Goal: Task Accomplishment & Management: Complete application form

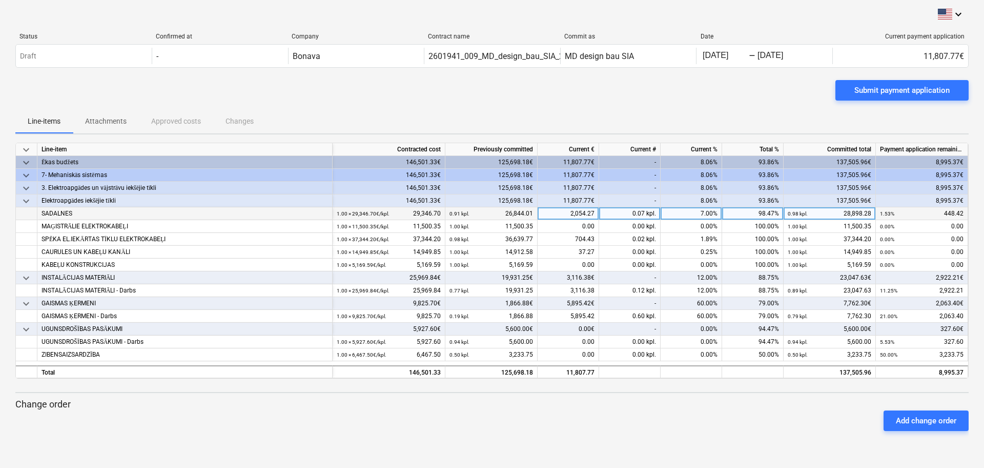
click at [700, 210] on div "7.00%" at bounding box center [692, 213] width 62 height 13
type input "6"
click at [700, 210] on div "6.00%" at bounding box center [692, 213] width 62 height 13
type input "5"
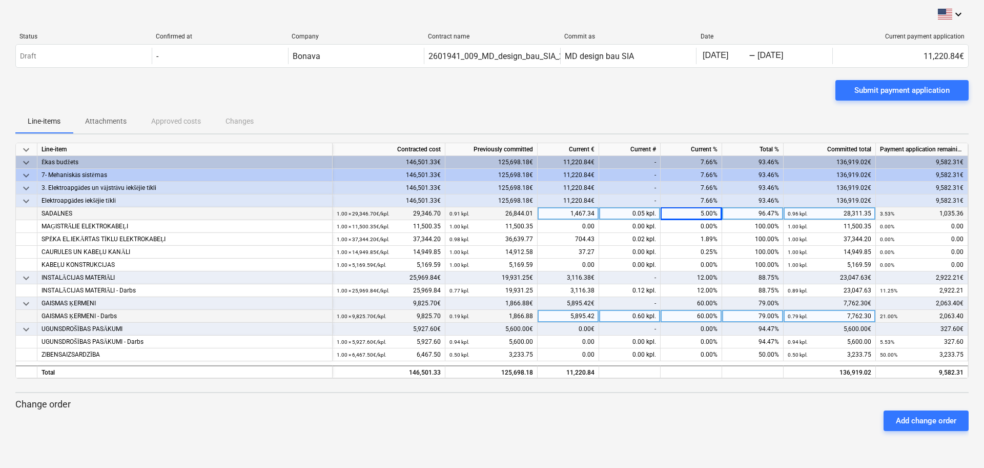
click at [691, 316] on div "60.00%" at bounding box center [692, 316] width 62 height 13
type input "58"
click at [695, 317] on div "58.00%" at bounding box center [692, 316] width 62 height 13
type input "55"
click at [695, 317] on div "55.00%" at bounding box center [692, 316] width 62 height 13
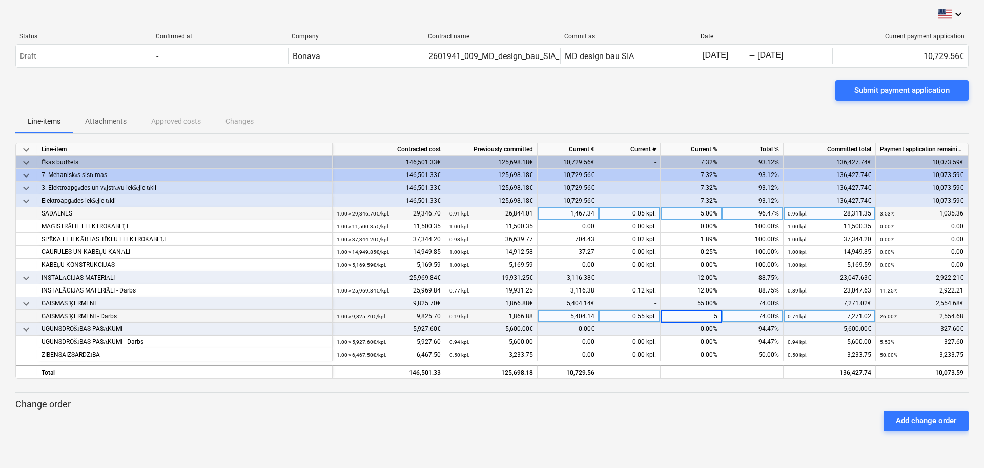
type input "54"
click at [695, 317] on div "54.00%" at bounding box center [692, 316] width 62 height 13
type input "53"
click at [695, 317] on div "53.00%" at bounding box center [692, 316] width 62 height 13
type input "57"
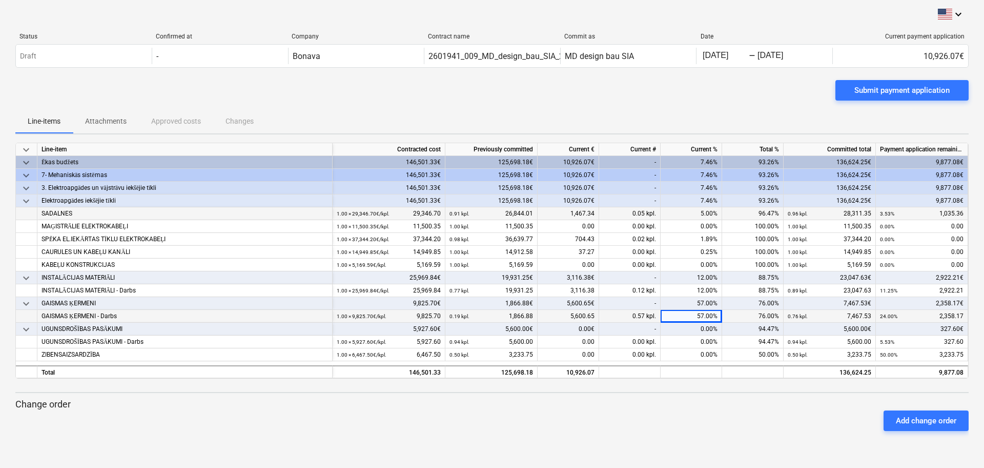
click at [695, 317] on div "57.00%" at bounding box center [692, 316] width 62 height 13
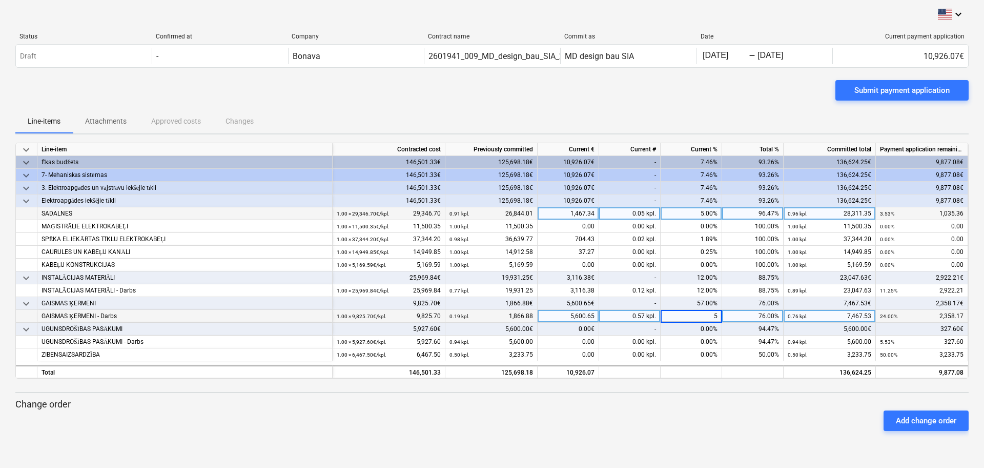
type input "56"
click at [695, 317] on div "56.00%" at bounding box center [692, 316] width 62 height 13
type input "55"
click at [695, 317] on div "55.00%" at bounding box center [692, 316] width 62 height 13
type input "55.5"
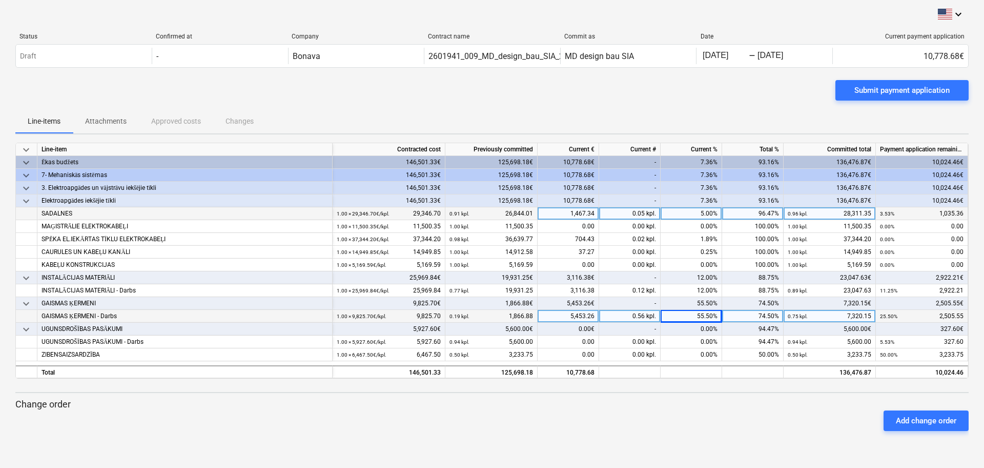
click at [695, 317] on div "55.50%" at bounding box center [692, 316] width 62 height 13
type input "55.6"
click at [695, 317] on div "55.60%" at bounding box center [692, 316] width 62 height 13
type input "56"
click at [695, 217] on div "5.00%" at bounding box center [692, 213] width 62 height 13
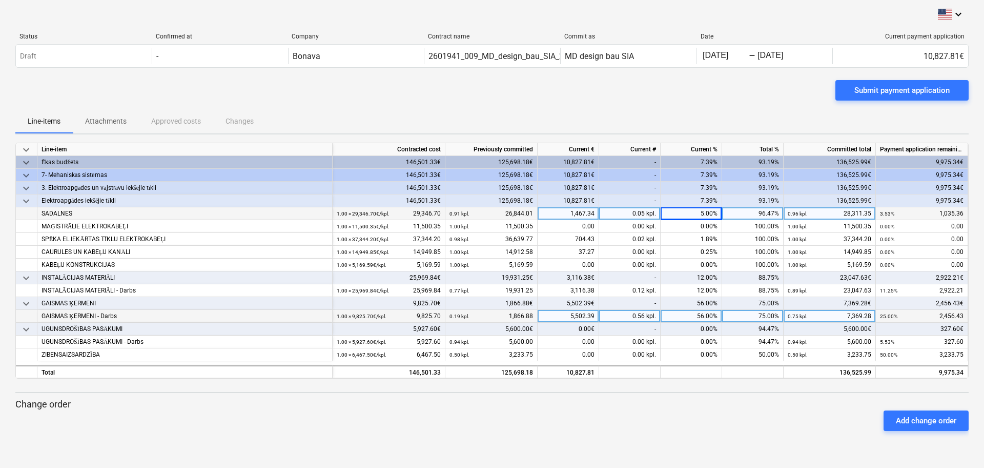
click at [704, 409] on div "Add change order" at bounding box center [492, 420] width 962 height 29
click at [695, 276] on div "12.00%" at bounding box center [692, 277] width 62 height 13
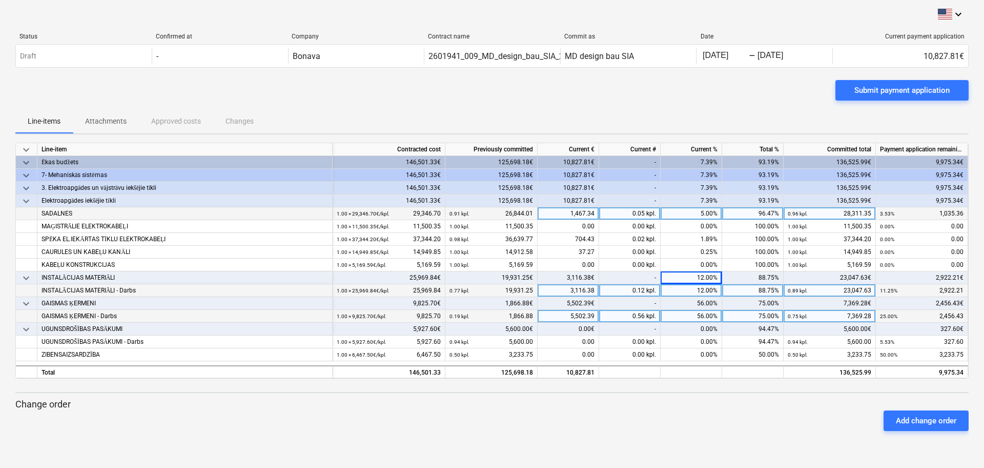
click at [695, 295] on div "12.00%" at bounding box center [692, 290] width 62 height 13
type input "11"
click at [690, 274] on div "11.00%" at bounding box center [692, 277] width 62 height 13
click at [695, 288] on div "11.00%" at bounding box center [692, 290] width 62 height 13
type input "10.5"
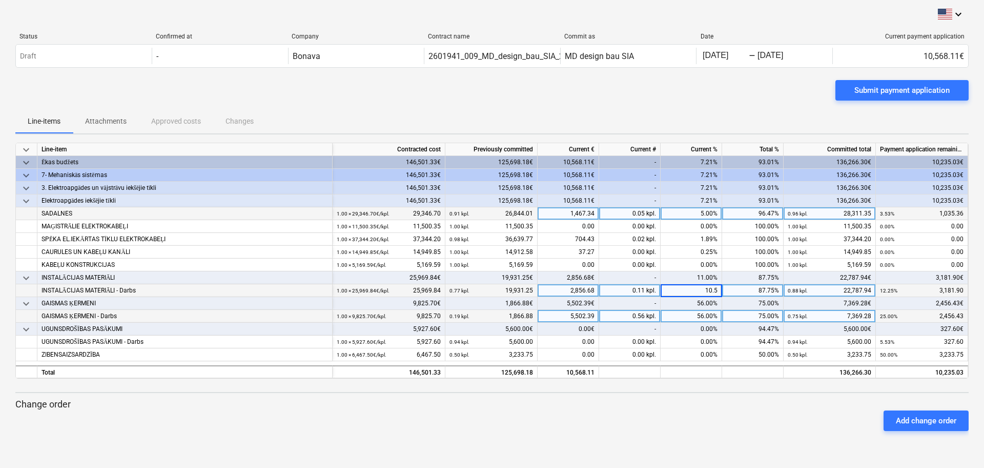
click at [712, 401] on p "Change order" at bounding box center [492, 404] width 954 height 12
click at [694, 292] on div "10.50%" at bounding box center [692, 290] width 62 height 13
type input "11.5"
click at [694, 292] on div "11.50%" at bounding box center [692, 290] width 62 height 13
type input "11.8"
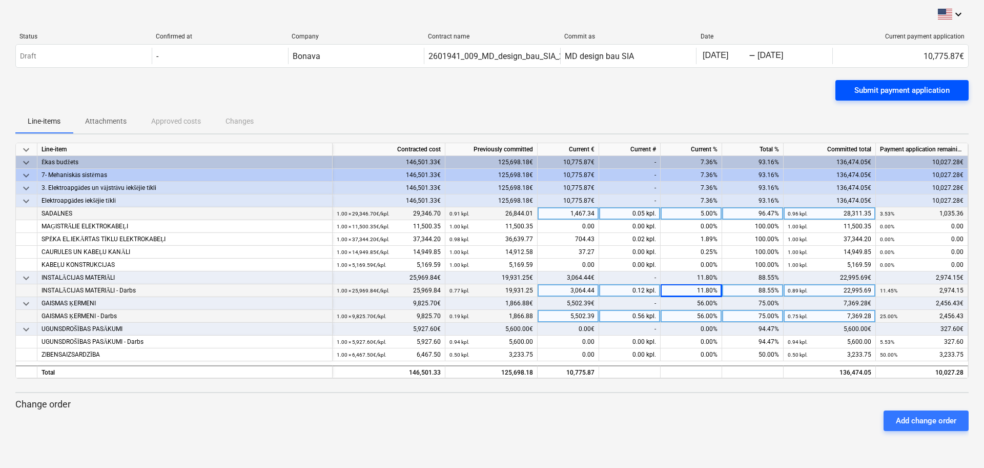
click at [881, 88] on div "Submit payment application" at bounding box center [902, 90] width 95 height 13
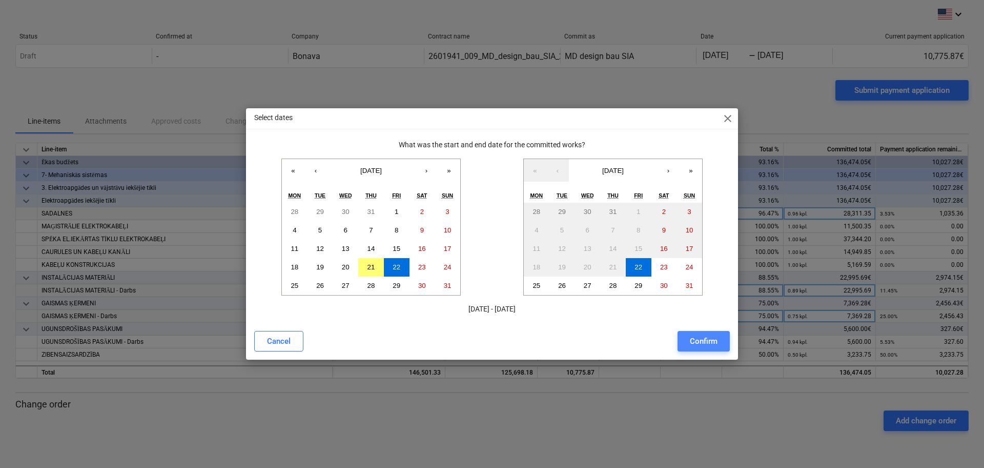
click at [697, 344] on div "Confirm" at bounding box center [704, 340] width 28 height 13
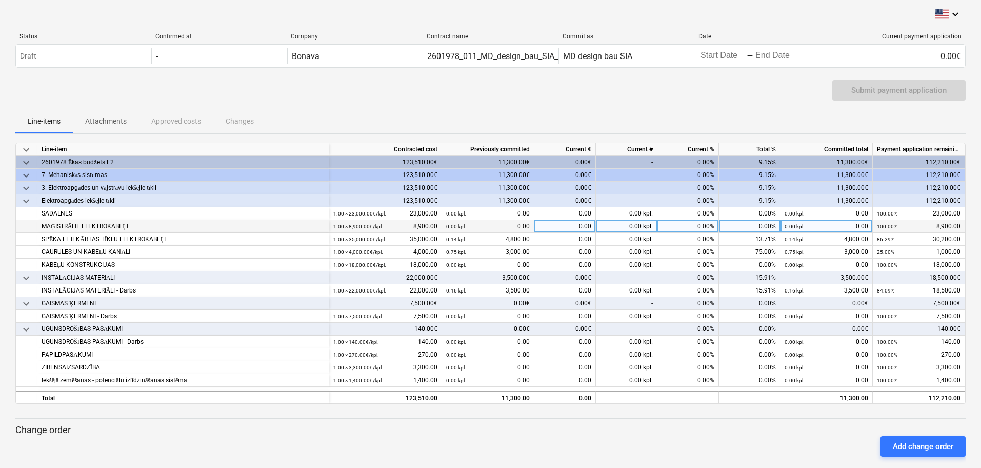
click at [620, 223] on div "0.00 kpl." at bounding box center [627, 226] width 62 height 13
type input "4000"
click at [621, 225] on div "0.00 kpl." at bounding box center [627, 226] width 62 height 13
type input "4000"
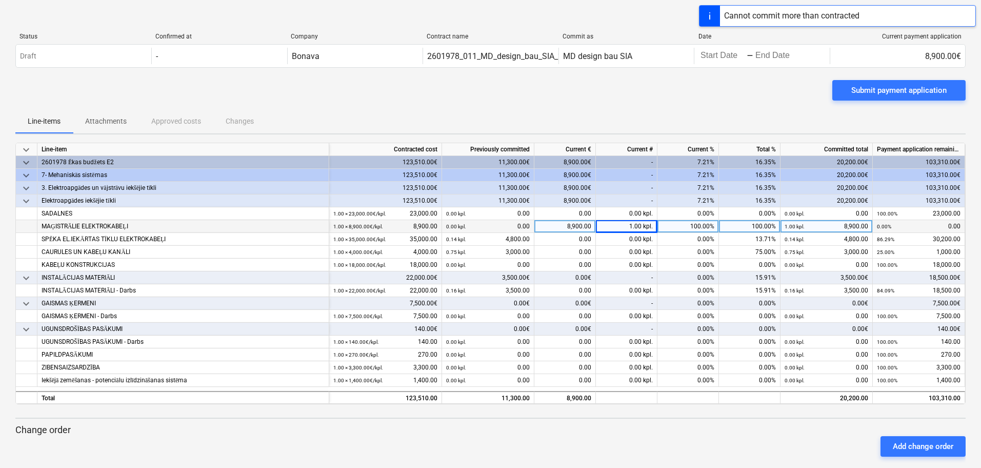
click at [621, 225] on div "1.00 kpl." at bounding box center [627, 226] width 62 height 13
type input "4000"
click at [621, 225] on div "1.00 kpl." at bounding box center [627, 226] width 62 height 13
type input ".4"
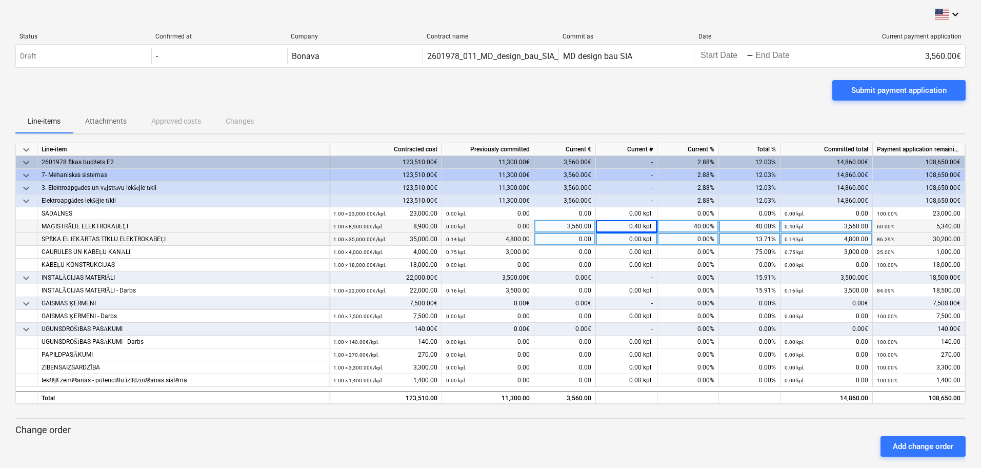
click at [622, 242] on div "0.00 kpl." at bounding box center [627, 239] width 62 height 13
type input "1"
type input ".4"
click at [613, 241] on div "0.40 kpl." at bounding box center [627, 239] width 62 height 13
click at [612, 433] on div "Add change order" at bounding box center [490, 446] width 958 height 29
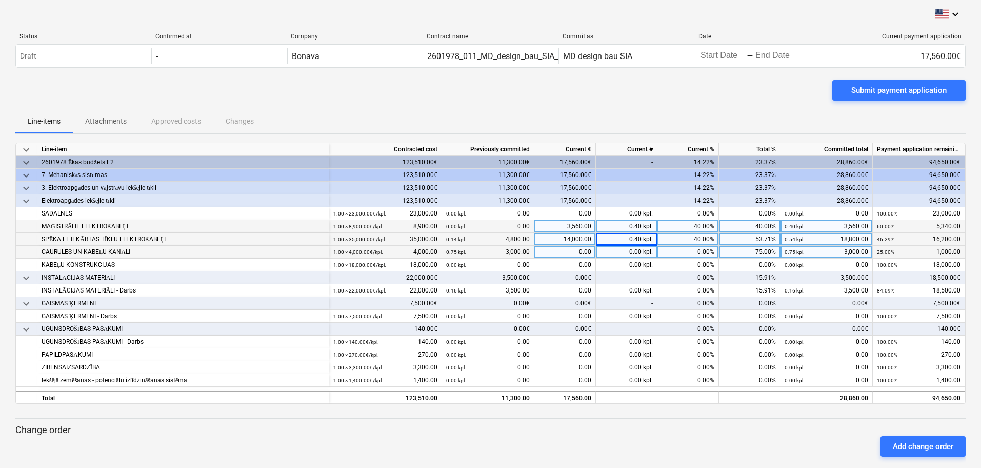
click at [623, 251] on div "0.00 kpl." at bounding box center [627, 252] width 62 height 13
type input ".5"
click at [623, 253] on div "0.25 kpl." at bounding box center [627, 252] width 62 height 13
type input ".1"
click at [623, 253] on div "0.10 kpl." at bounding box center [627, 252] width 62 height 13
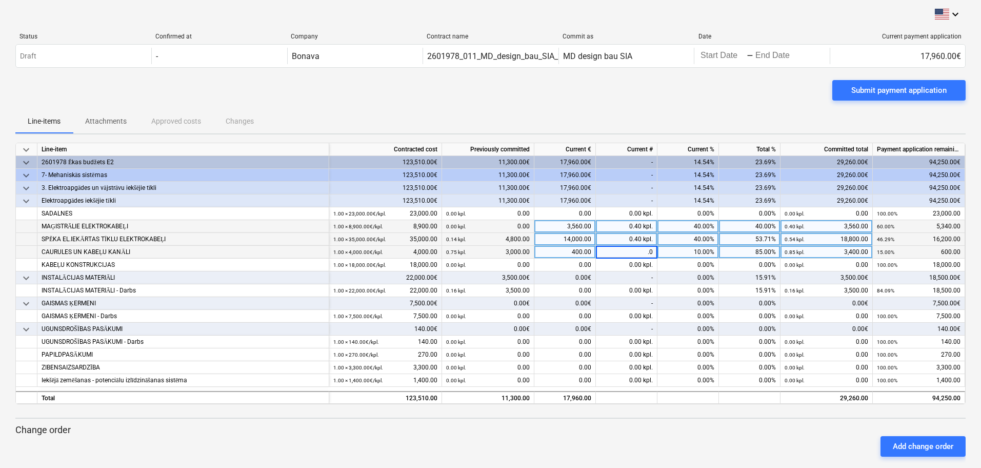
type input ".05"
click at [630, 229] on div "0.40 kpl." at bounding box center [627, 226] width 62 height 13
type input ".45"
click at [635, 227] on div "0.45 kpl." at bounding box center [627, 226] width 62 height 13
type input ".5"
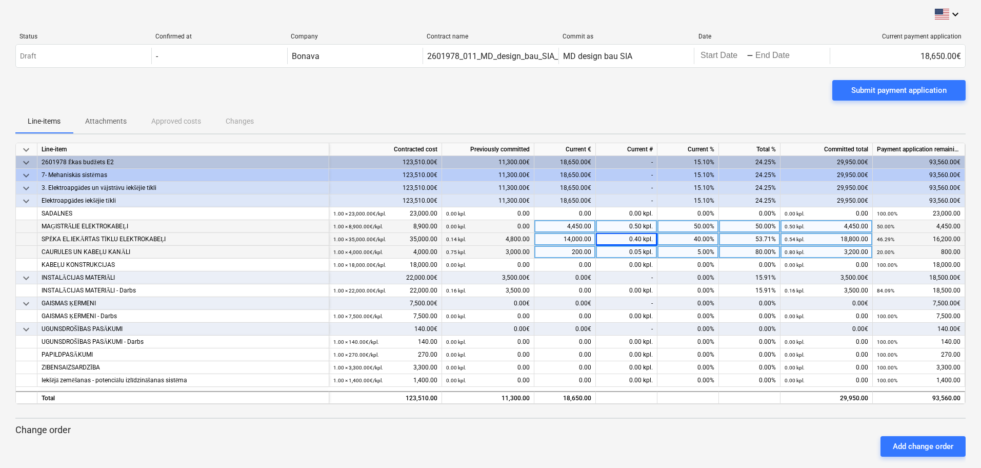
click at [624, 238] on div "0.40 kpl." at bounding box center [627, 239] width 62 height 13
type input ".47"
click at [631, 238] on div "0.47 kpl." at bounding box center [627, 239] width 62 height 13
click at [666, 433] on div "Add change order" at bounding box center [490, 446] width 958 height 29
click at [539, 244] on div "16,450.00" at bounding box center [565, 239] width 62 height 13
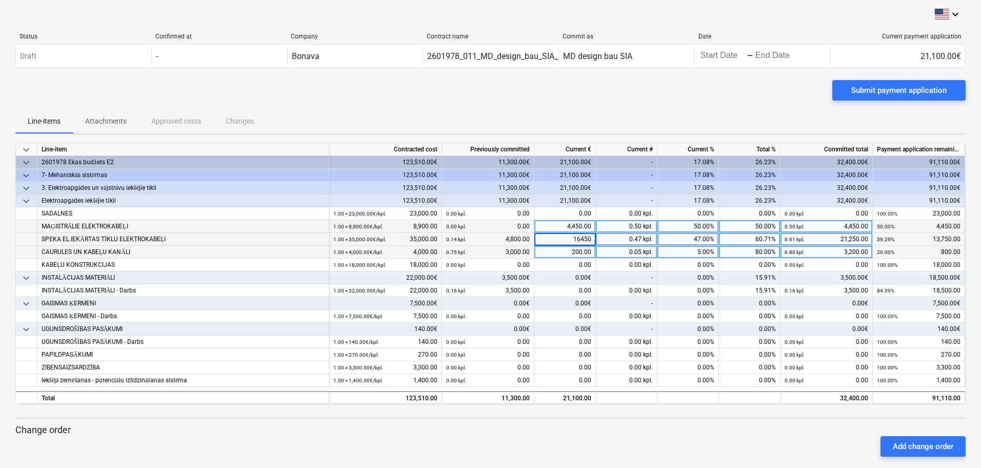
click at [625, 246] on div "0.05 kpl." at bounding box center [627, 252] width 62 height 13
click at [627, 241] on div "0.47 kpl." at bounding box center [627, 239] width 62 height 13
type input ".46"
drag, startPoint x: 628, startPoint y: 252, endPoint x: 699, endPoint y: 246, distance: 71.6
click at [0, 0] on div "CAURULES UN KABEĻU KANĀLI 1.00 × 4,000.00€ / kpl. 4,000.00 0.75 kpl. 3,000.00 2…" at bounding box center [0, 0] width 0 height 0
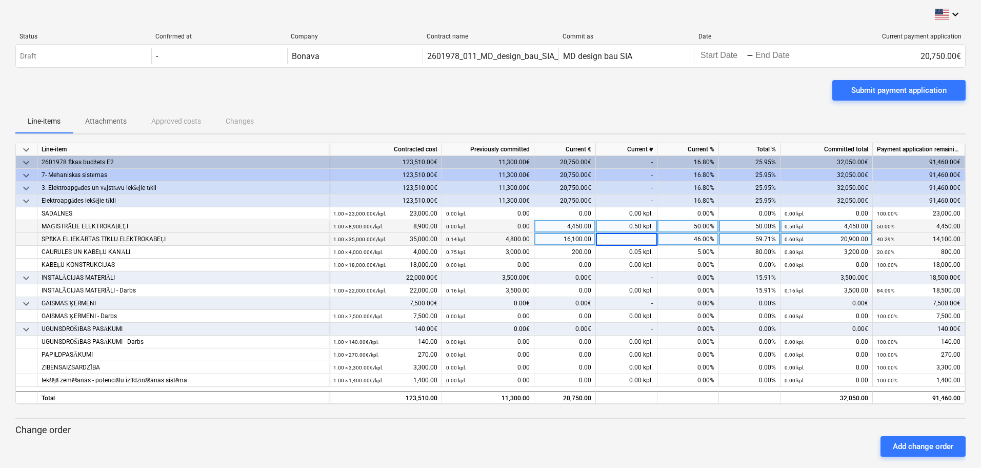
click at [600, 275] on div "-" at bounding box center [627, 277] width 62 height 13
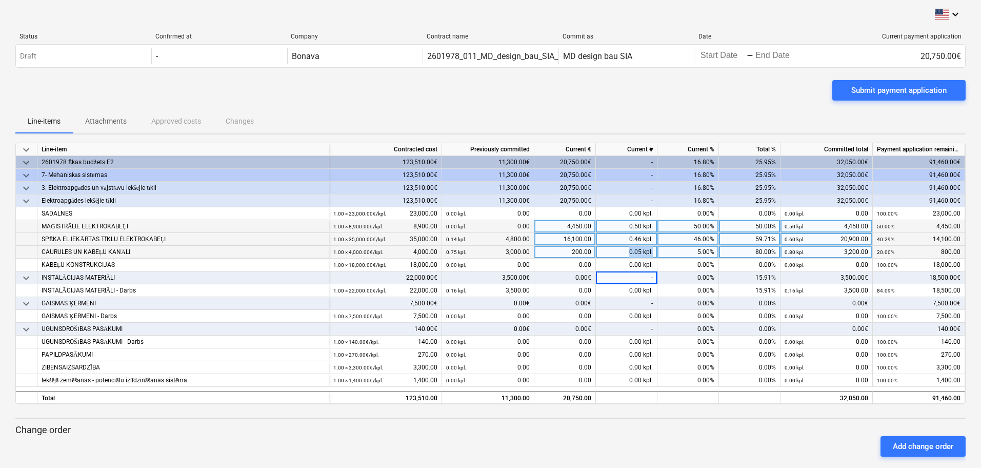
drag, startPoint x: 630, startPoint y: 254, endPoint x: 661, endPoint y: 253, distance: 30.8
click at [0, 0] on div "CAURULES UN KABEĻU KANĀLI 1.00 × 4,000.00€ / kpl. 4,000.00 0.75 kpl. 3,000.00 2…" at bounding box center [0, 0] width 0 height 0
click at [593, 420] on div "keyboard_arrow_down Line-item Contracted cost Previously committed Current € Cu…" at bounding box center [490, 304] width 950 height 322
drag, startPoint x: 620, startPoint y: 250, endPoint x: 676, endPoint y: 246, distance: 55.5
click at [0, 0] on div "CAURULES UN KABEĻU KANĀLI 1.00 × 4,000.00€ / kpl. 4,000.00 0.75 kpl. 3,000.00 2…" at bounding box center [0, 0] width 0 height 0
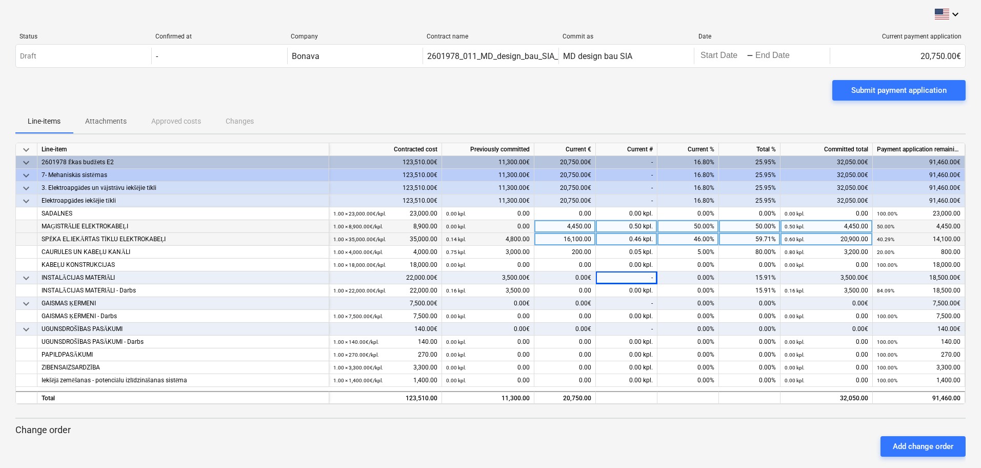
click at [624, 432] on div "Add change order" at bounding box center [490, 446] width 958 height 29
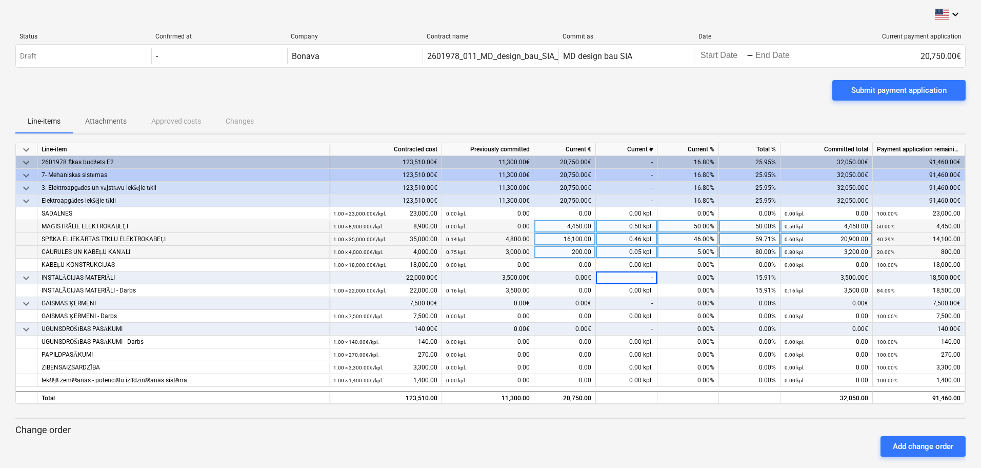
click at [638, 250] on div "0.05 kpl." at bounding box center [627, 252] width 62 height 13
type input ".00"
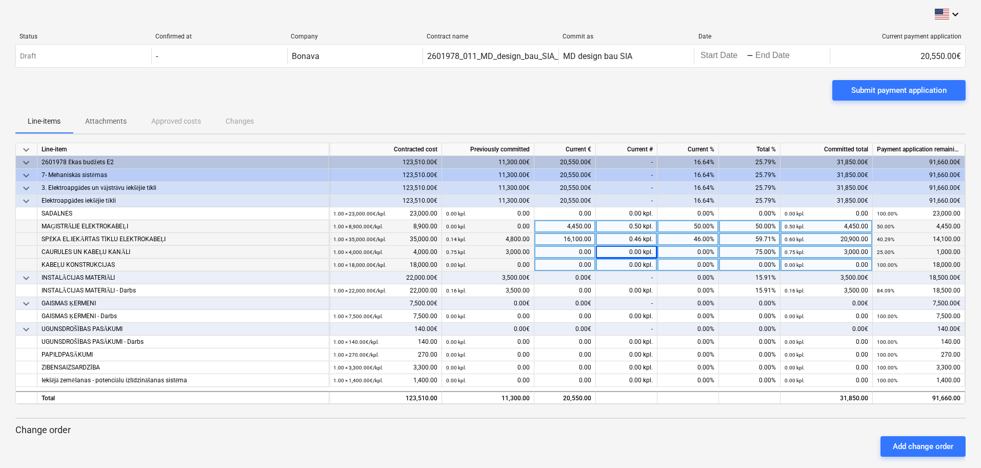
click at [627, 264] on div "0.00 kpl." at bounding box center [627, 264] width 62 height 13
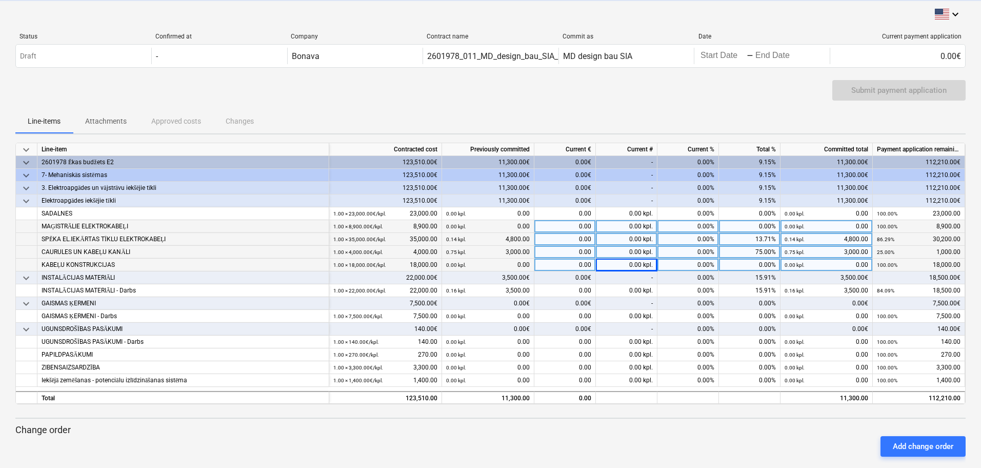
click at [625, 265] on div "0.00 kpl." at bounding box center [627, 264] width 62 height 13
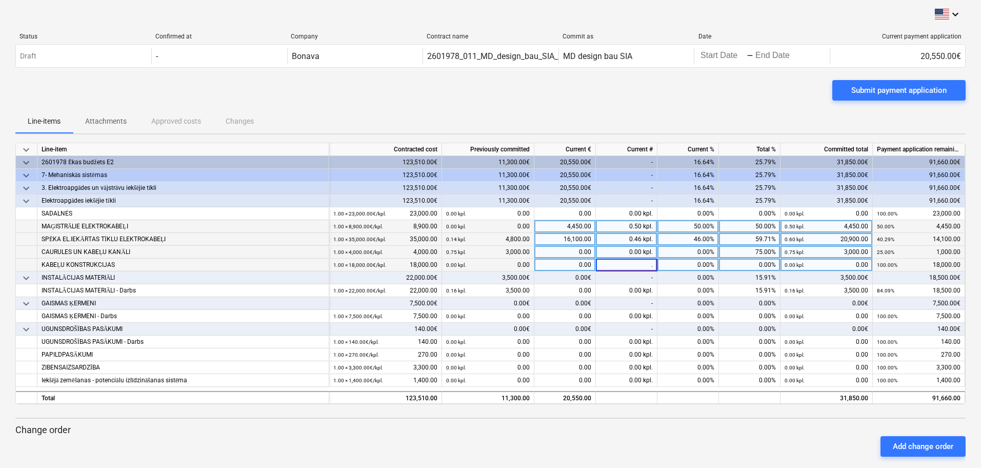
type input ".6"
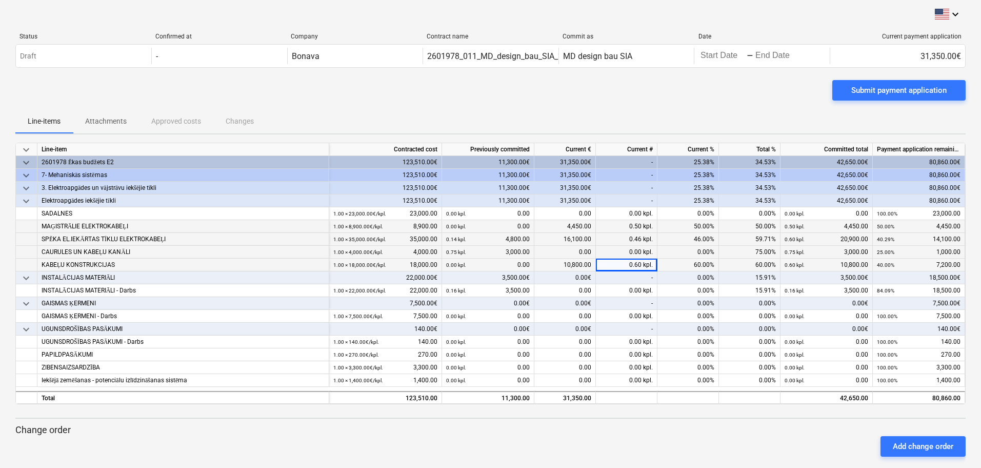
click at [650, 411] on div at bounding box center [490, 408] width 950 height 8
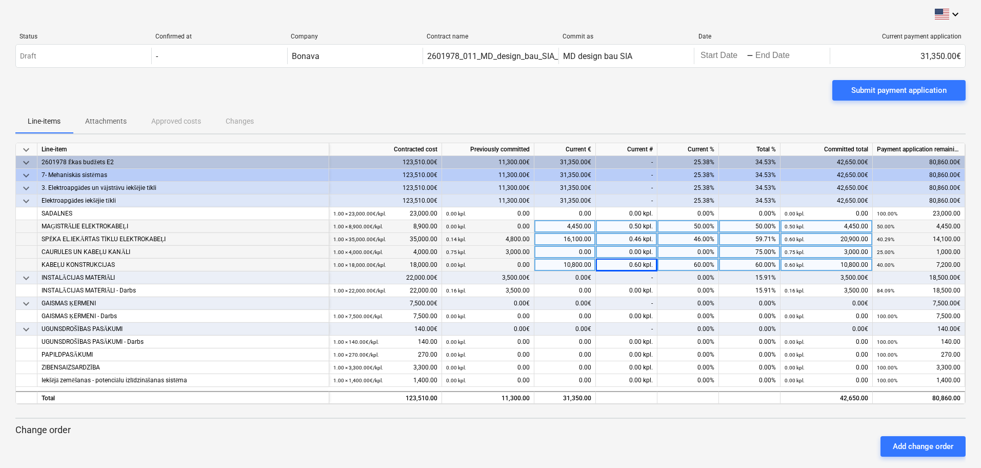
click at [627, 267] on div "0.60 kpl." at bounding box center [627, 264] width 62 height 13
type input ".4"
click at [646, 413] on div "keyboard_arrow_down Line-item Contracted cost Previously committed Current € Cu…" at bounding box center [490, 304] width 950 height 322
click at [630, 266] on div "0.40 kpl." at bounding box center [627, 264] width 62 height 13
type input ".45"
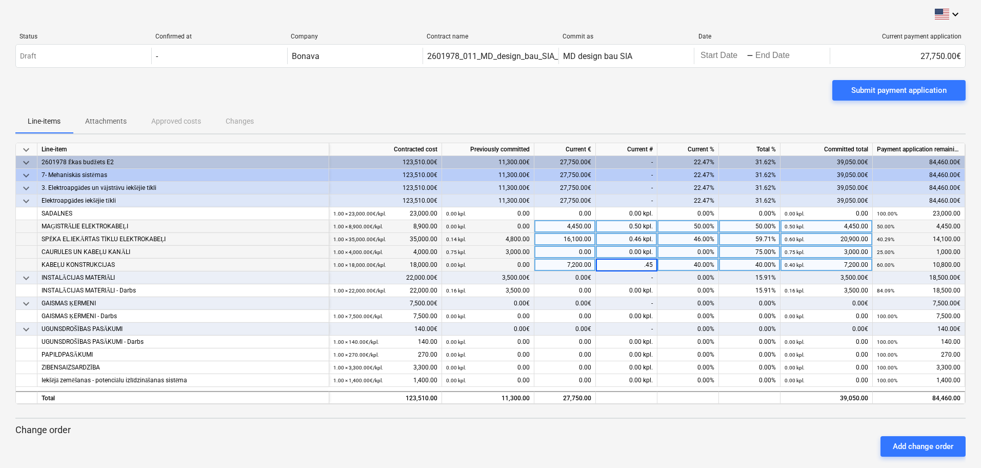
click at [670, 416] on div "keyboard_arrow_down Line-item Contracted cost Previously committed Current € Cu…" at bounding box center [490, 304] width 950 height 322
click at [640, 264] on div "0.45 kpl." at bounding box center [627, 264] width 62 height 13
type input ".44"
click at [643, 422] on div "keyboard_arrow_down Line-item Contracted cost Previously committed Current € Cu…" at bounding box center [490, 304] width 950 height 322
click at [635, 265] on div "0.44 kpl." at bounding box center [627, 264] width 62 height 13
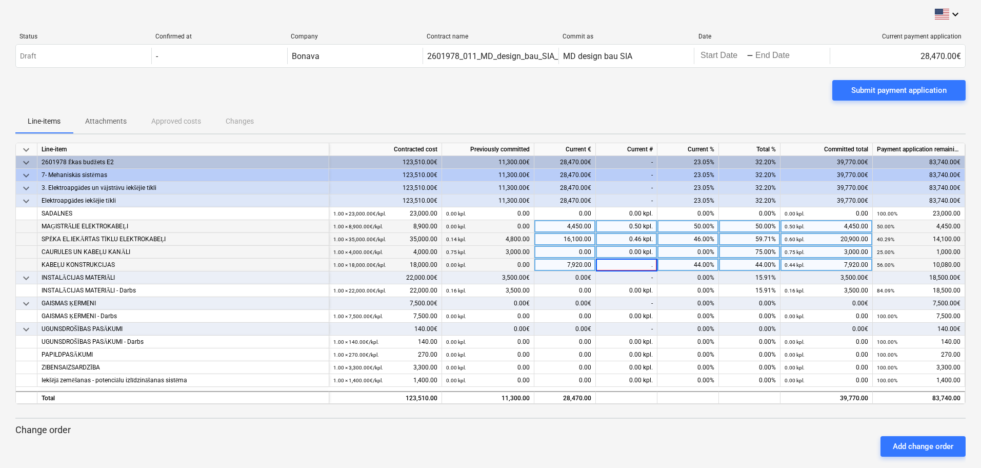
type input ".4"
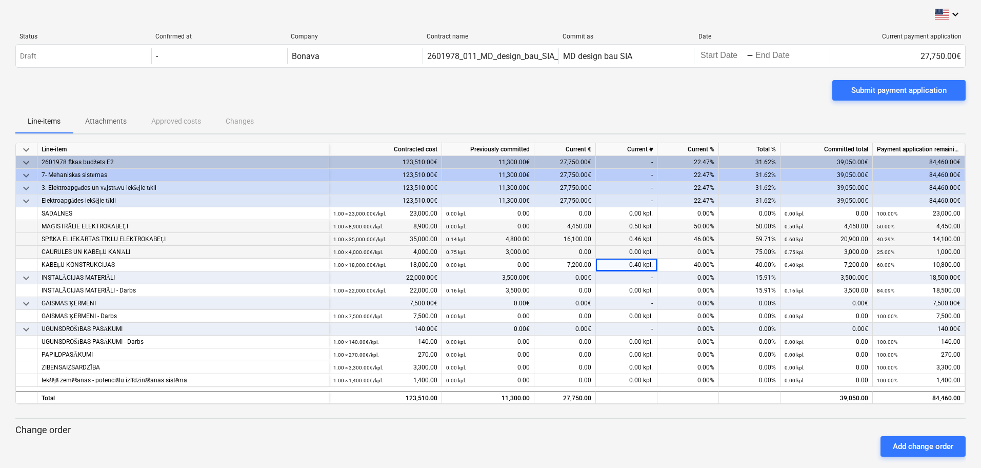
click at [608, 410] on div at bounding box center [490, 408] width 950 height 8
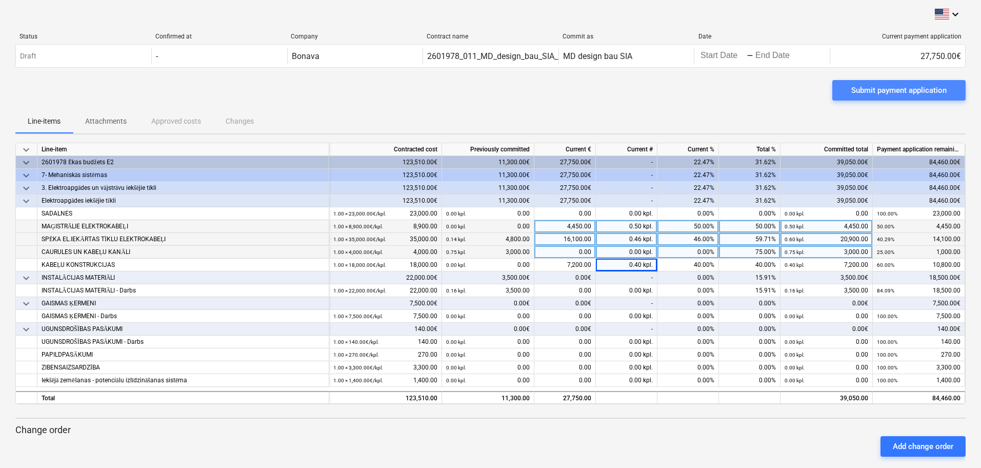
click at [894, 88] on div "Submit payment application" at bounding box center [898, 90] width 95 height 13
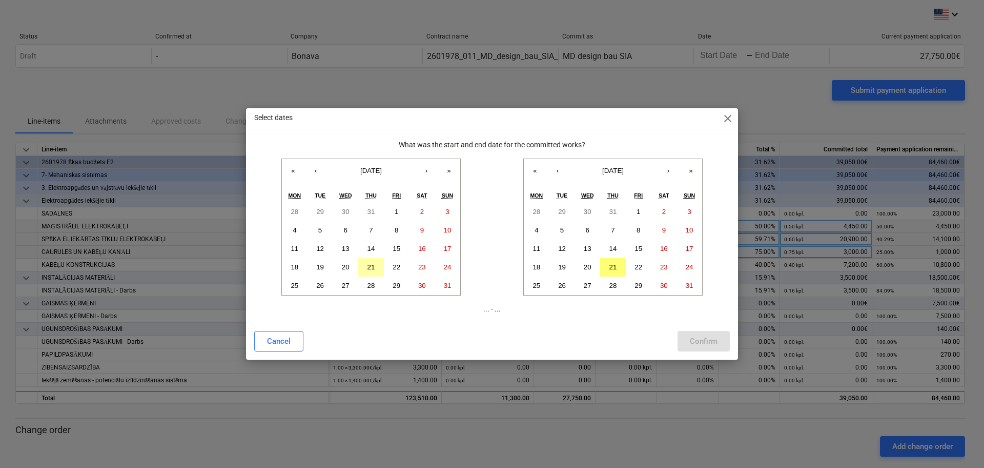
click at [370, 265] on abbr "21" at bounding box center [372, 267] width 8 height 8
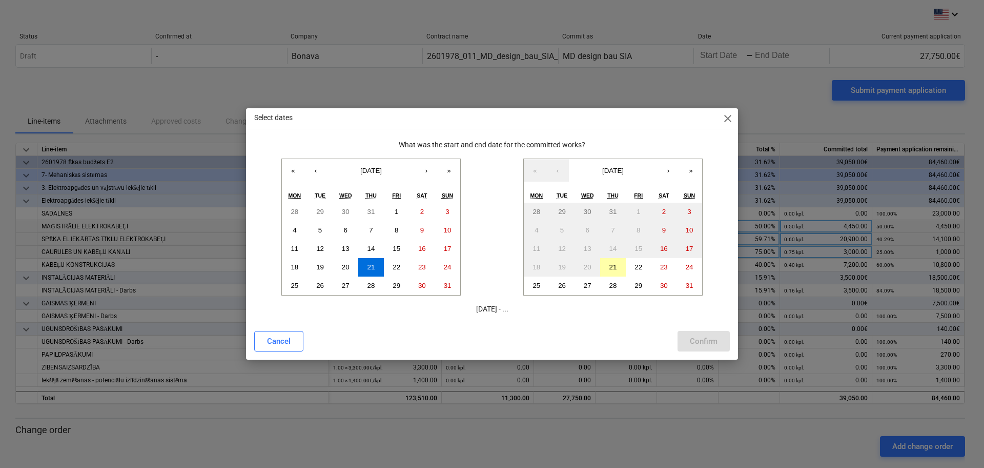
click at [615, 270] on abbr "21" at bounding box center [614, 267] width 8 height 8
click at [709, 344] on div "Confirm" at bounding box center [704, 340] width 28 height 13
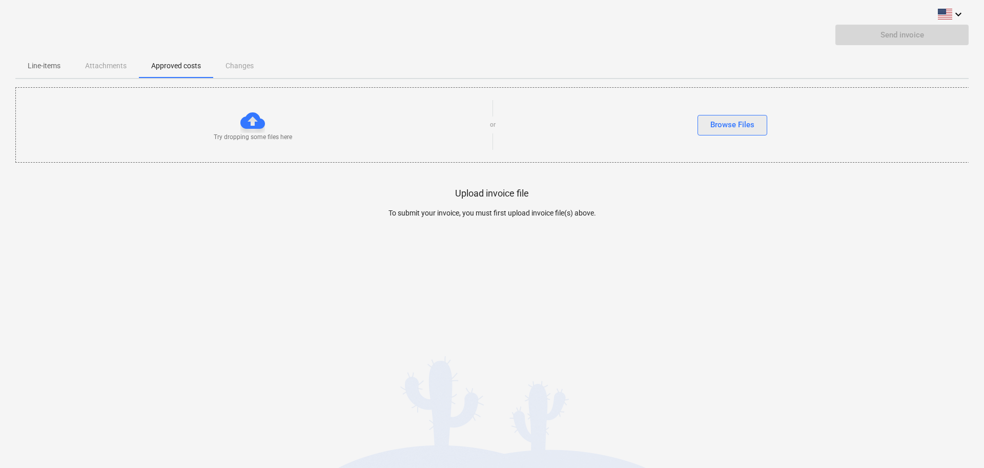
click at [745, 128] on div "Browse Files" at bounding box center [733, 124] width 44 height 13
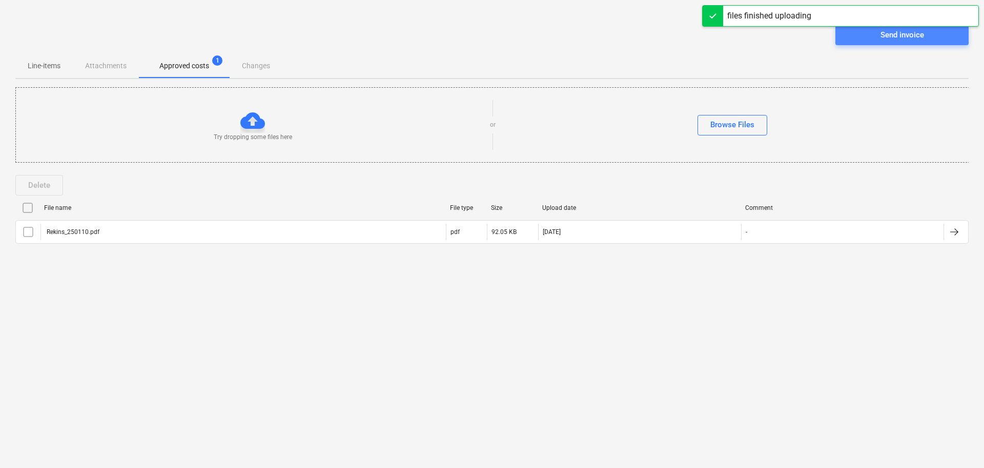
click at [877, 36] on span "Send invoice" at bounding box center [902, 34] width 109 height 13
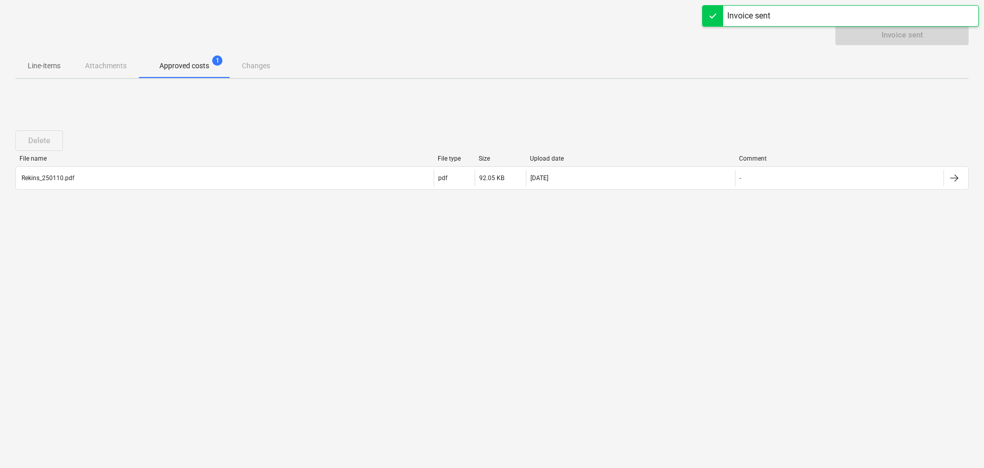
click at [246, 74] on div "Line-items Attachments Approved costs 1 Changes" at bounding box center [492, 65] width 954 height 25
click at [259, 64] on div "Line-items Attachments Approved costs 1 Changes" at bounding box center [492, 65] width 954 height 25
